Goal: Navigation & Orientation: Find specific page/section

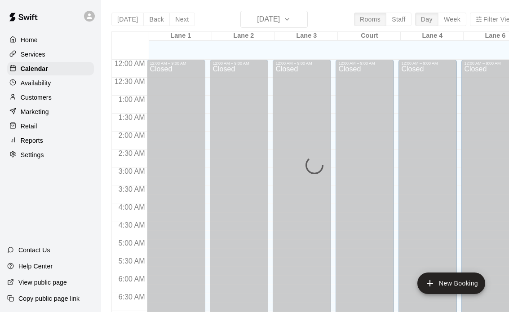
scroll to position [545, 0]
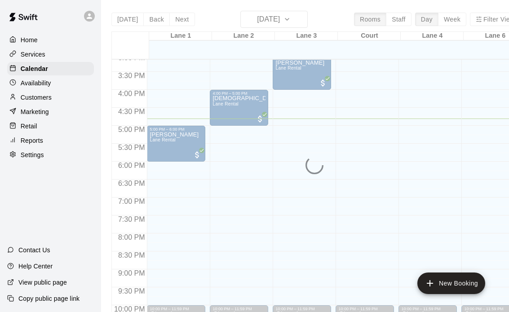
click at [24, 41] on p "Home" at bounding box center [29, 39] width 17 height 9
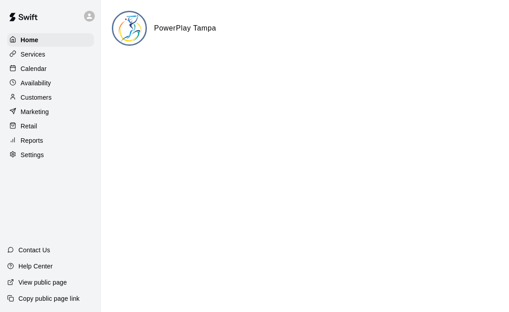
click at [42, 70] on p "Calendar" at bounding box center [34, 68] width 26 height 9
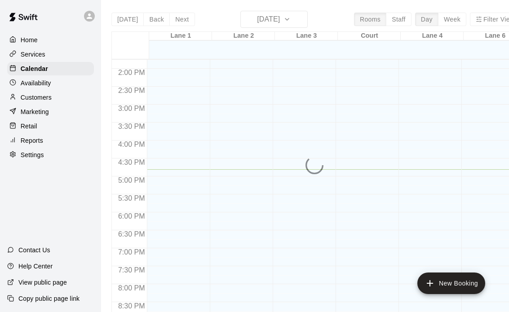
scroll to position [554, 0]
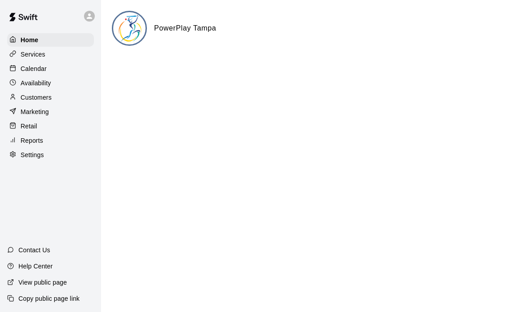
click at [44, 70] on p "Calendar" at bounding box center [34, 68] width 26 height 9
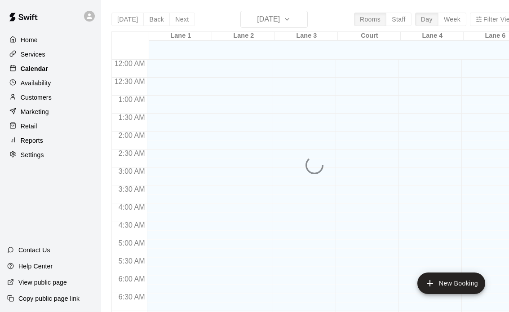
scroll to position [573, 0]
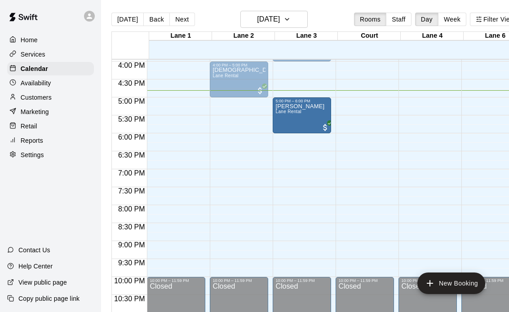
drag, startPoint x: 297, startPoint y: 107, endPoint x: 286, endPoint y: 107, distance: 10.8
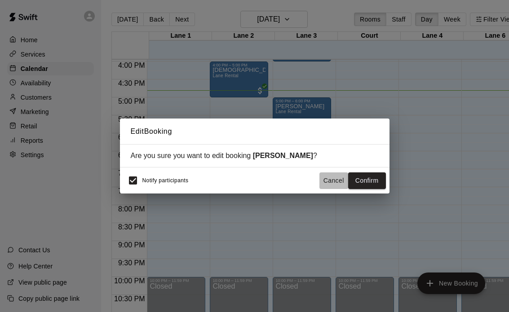
click at [333, 180] on button "Cancel" at bounding box center [333, 181] width 29 height 17
